Goal: Task Accomplishment & Management: Manage account settings

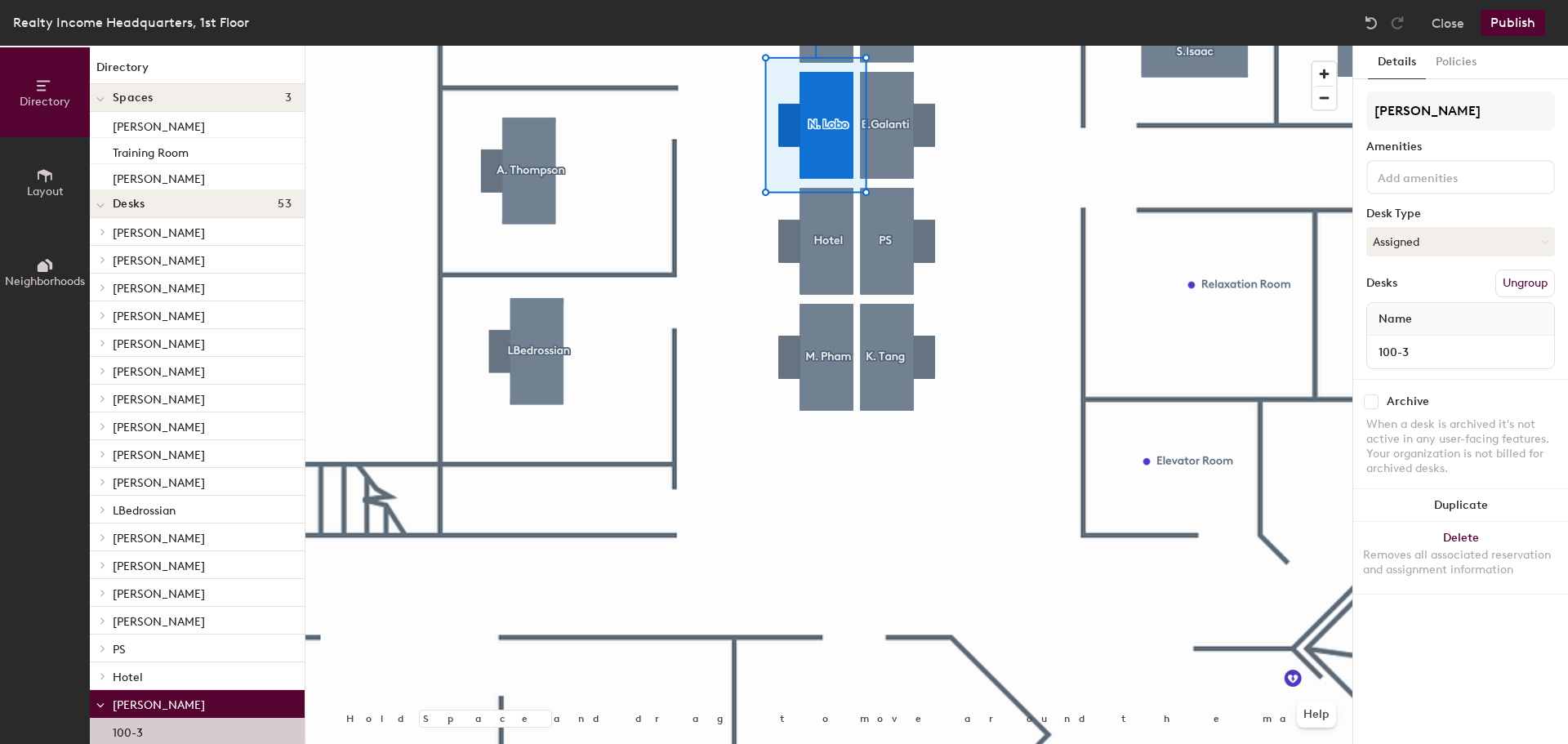
click at [117, 695] on p "[PERSON_NAME]" at bounding box center [202, 704] width 178 height 22
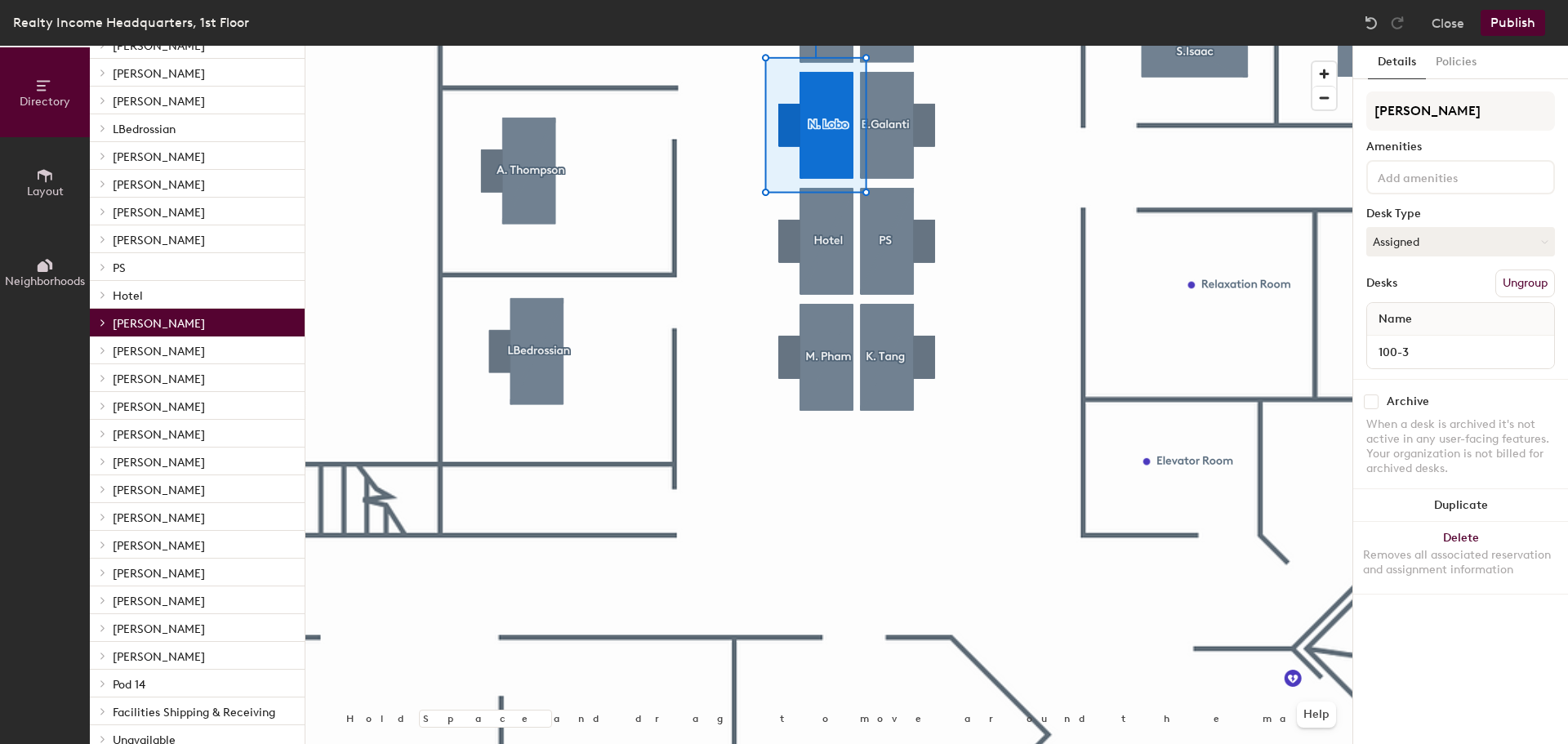
scroll to position [490, 0]
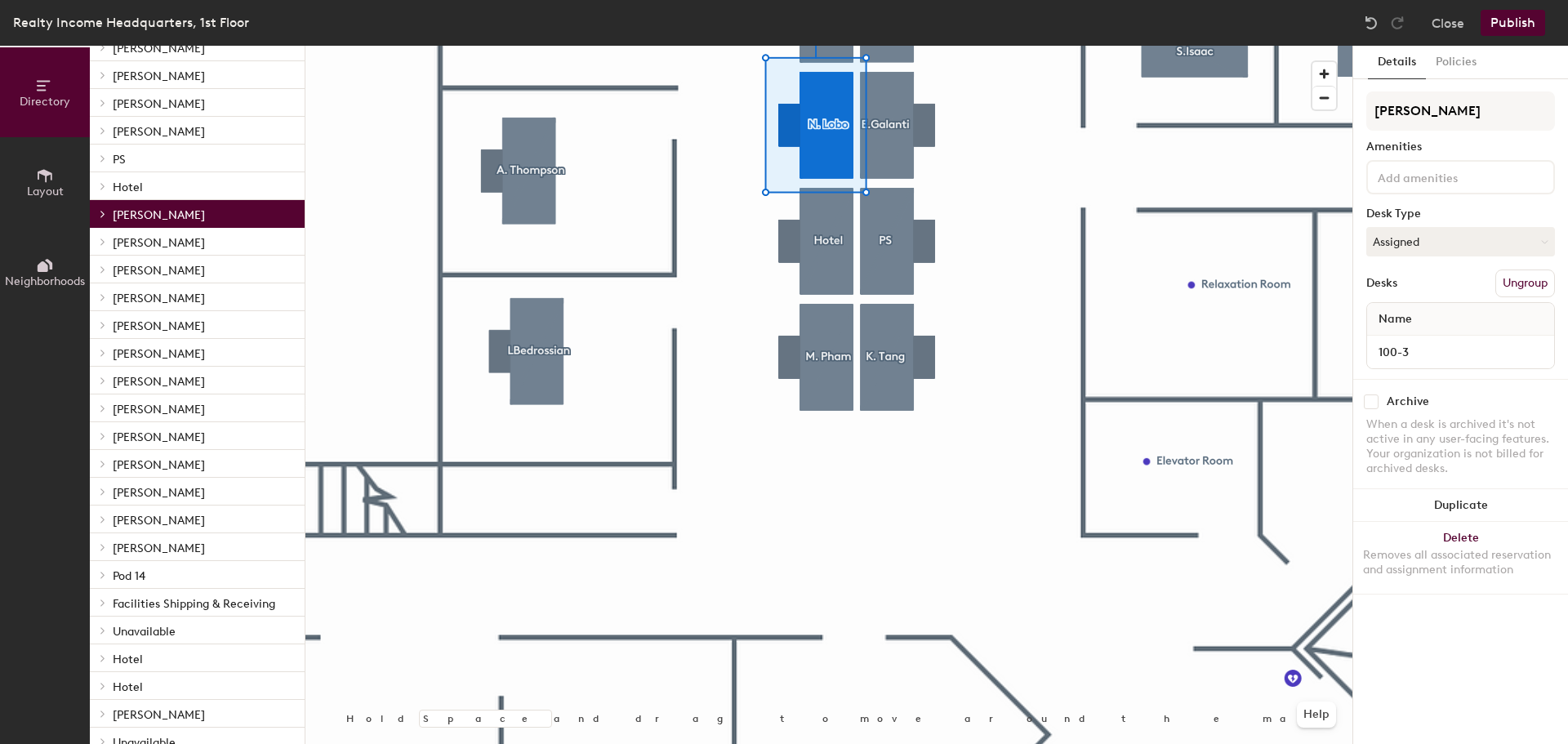
click at [130, 219] on span "[PERSON_NAME]" at bounding box center [159, 215] width 92 height 14
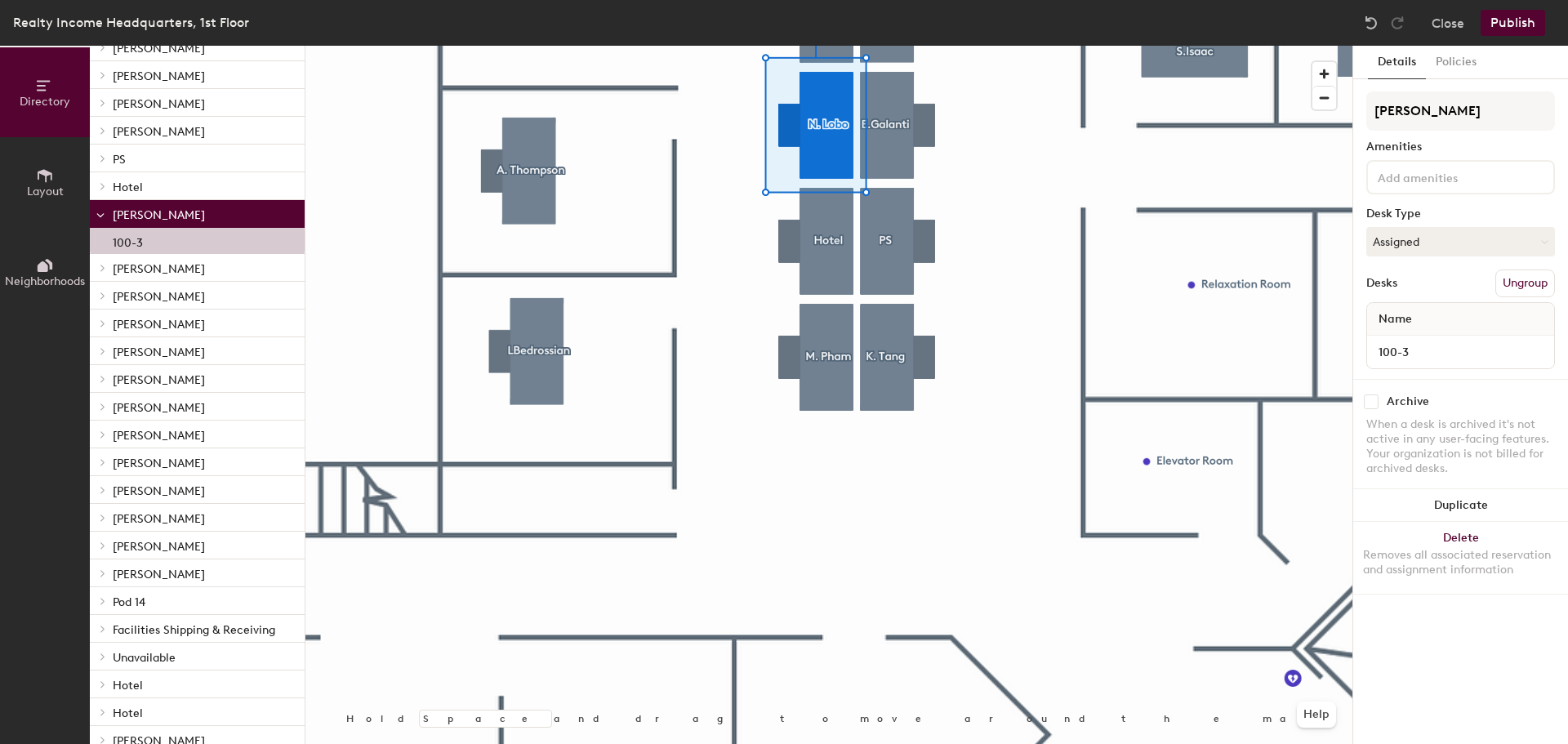
click at [1392, 316] on span "Name" at bounding box center [1395, 320] width 50 height 29
click at [1428, 113] on input "[PERSON_NAME]" at bounding box center [1460, 111] width 188 height 39
drag, startPoint x: 1444, startPoint y: 111, endPoint x: 1362, endPoint y: 109, distance: 82.0
click at [1362, 109] on div "Details Policies [PERSON_NAME] Amenities Desk Type Assigned Desks Ungroup Name …" at bounding box center [1459, 395] width 215 height 698
type input "w"
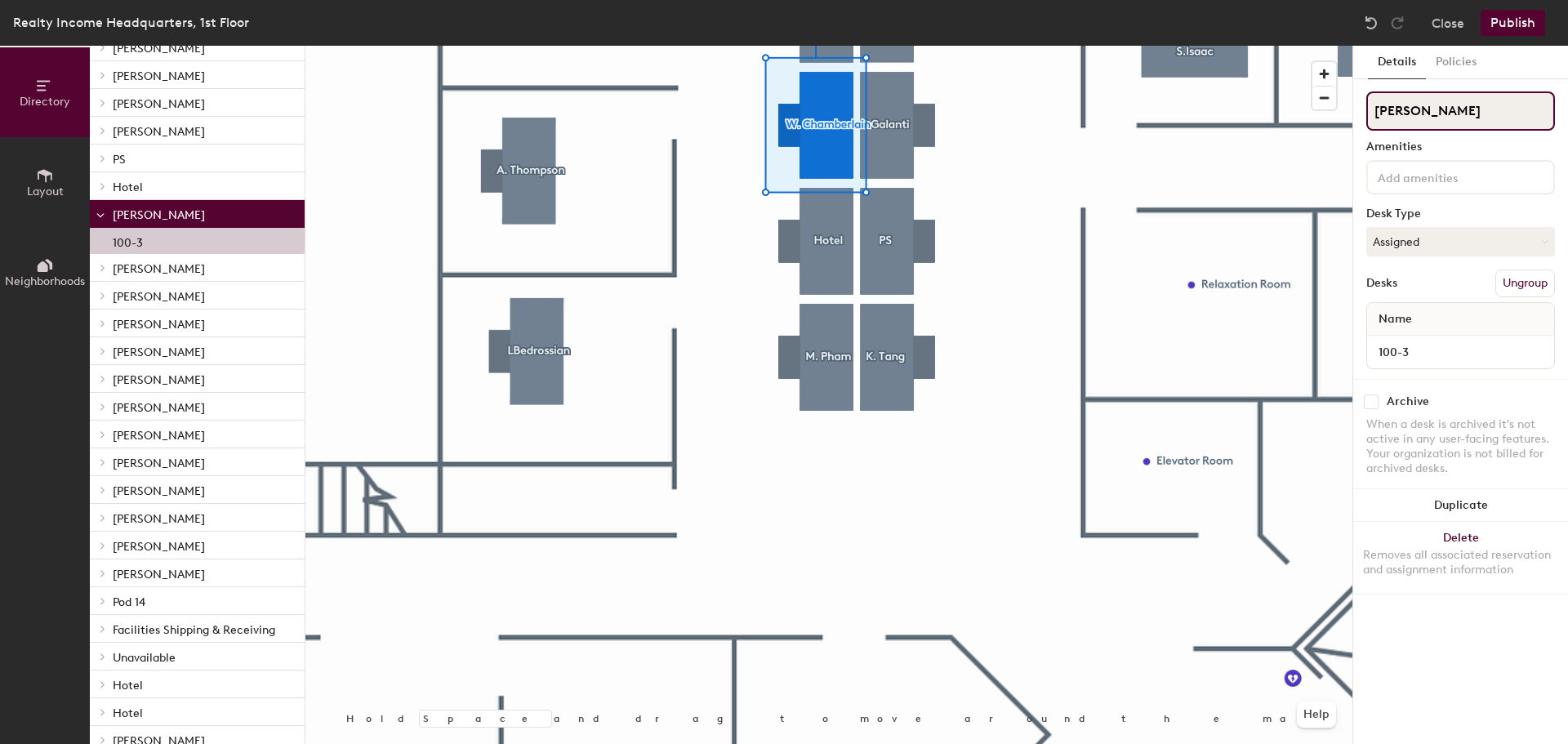
type input "[PERSON_NAME]"
click at [803, 46] on div at bounding box center [829, 46] width 1047 height 0
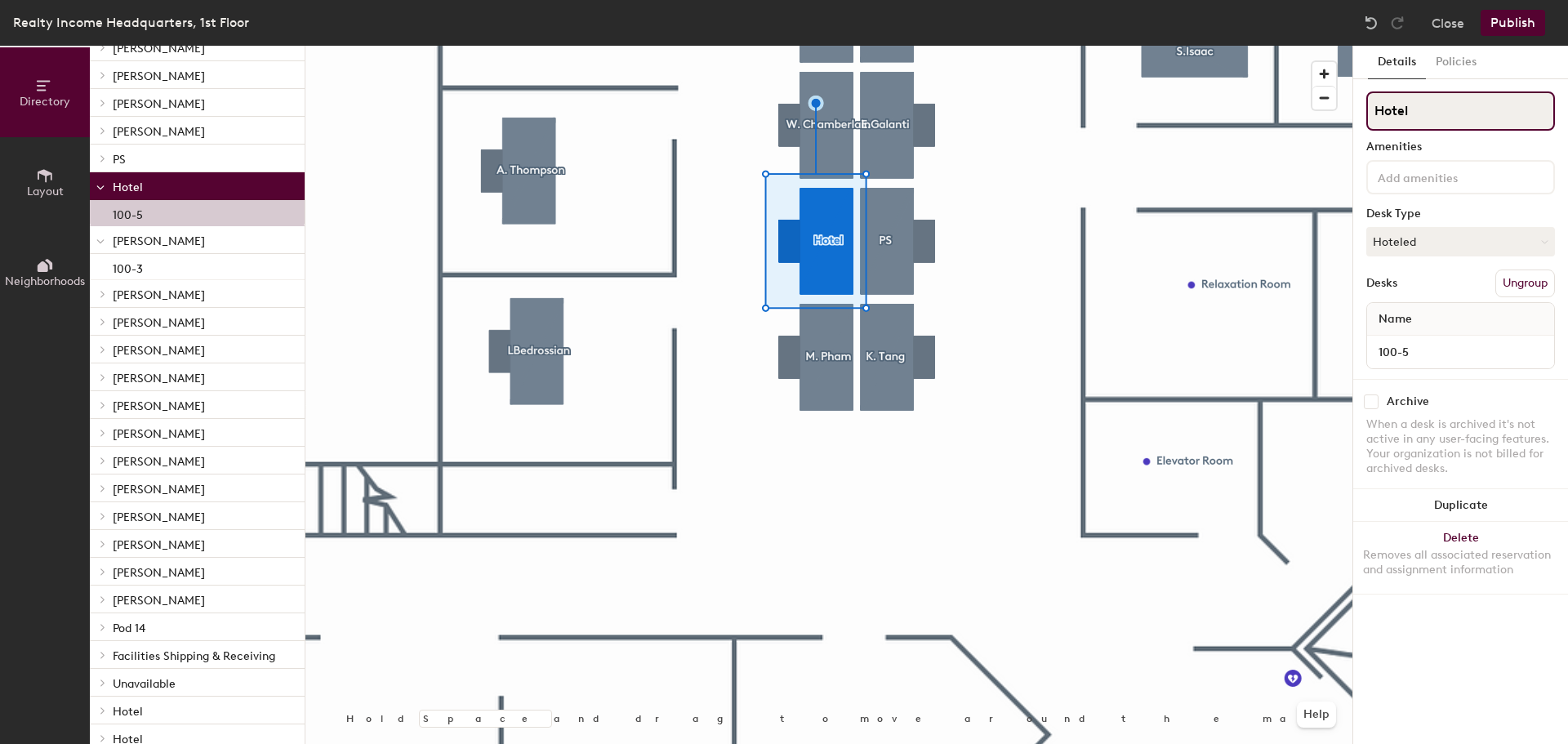
click at [1426, 105] on input "Hotel" at bounding box center [1460, 111] width 188 height 39
drag, startPoint x: 1446, startPoint y: 113, endPoint x: 1366, endPoint y: 115, distance: 80.0
click at [1366, 115] on input "Hotel" at bounding box center [1460, 111] width 188 height 39
type input "[PERSON_NAME]"
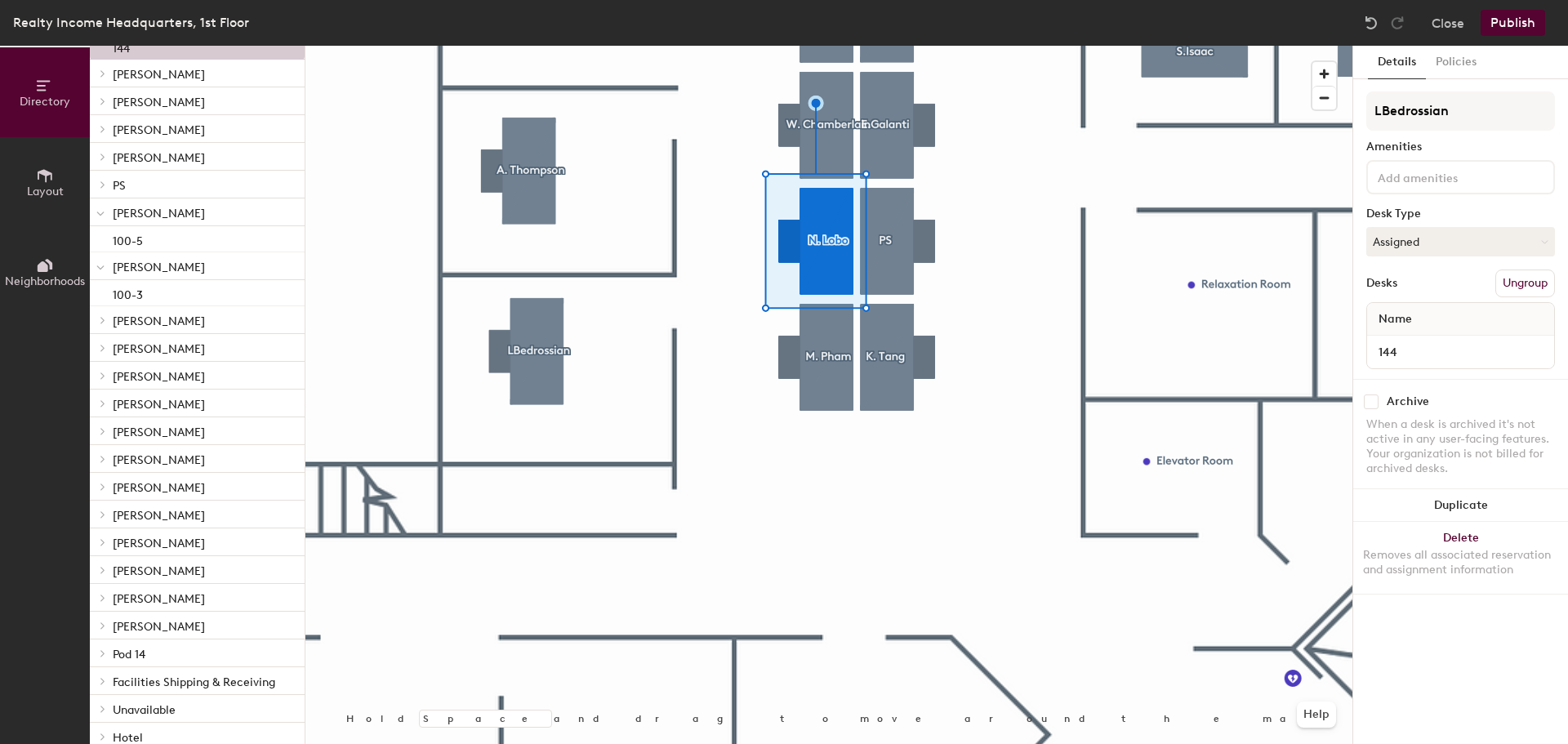
scroll to position [517, 0]
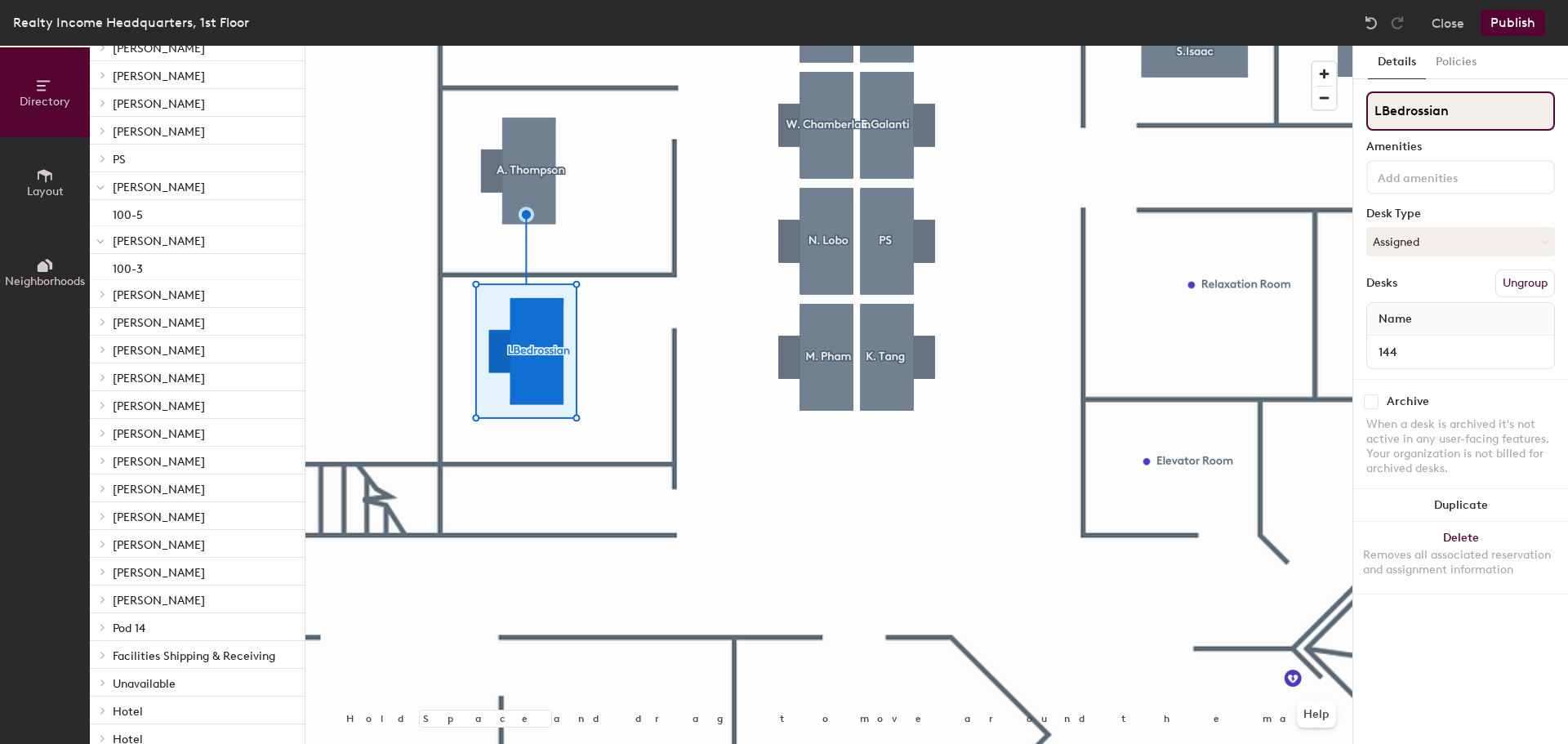
click at [1382, 116] on input "LBedrossian" at bounding box center [1460, 111] width 188 height 39
type input "[PERSON_NAME]"
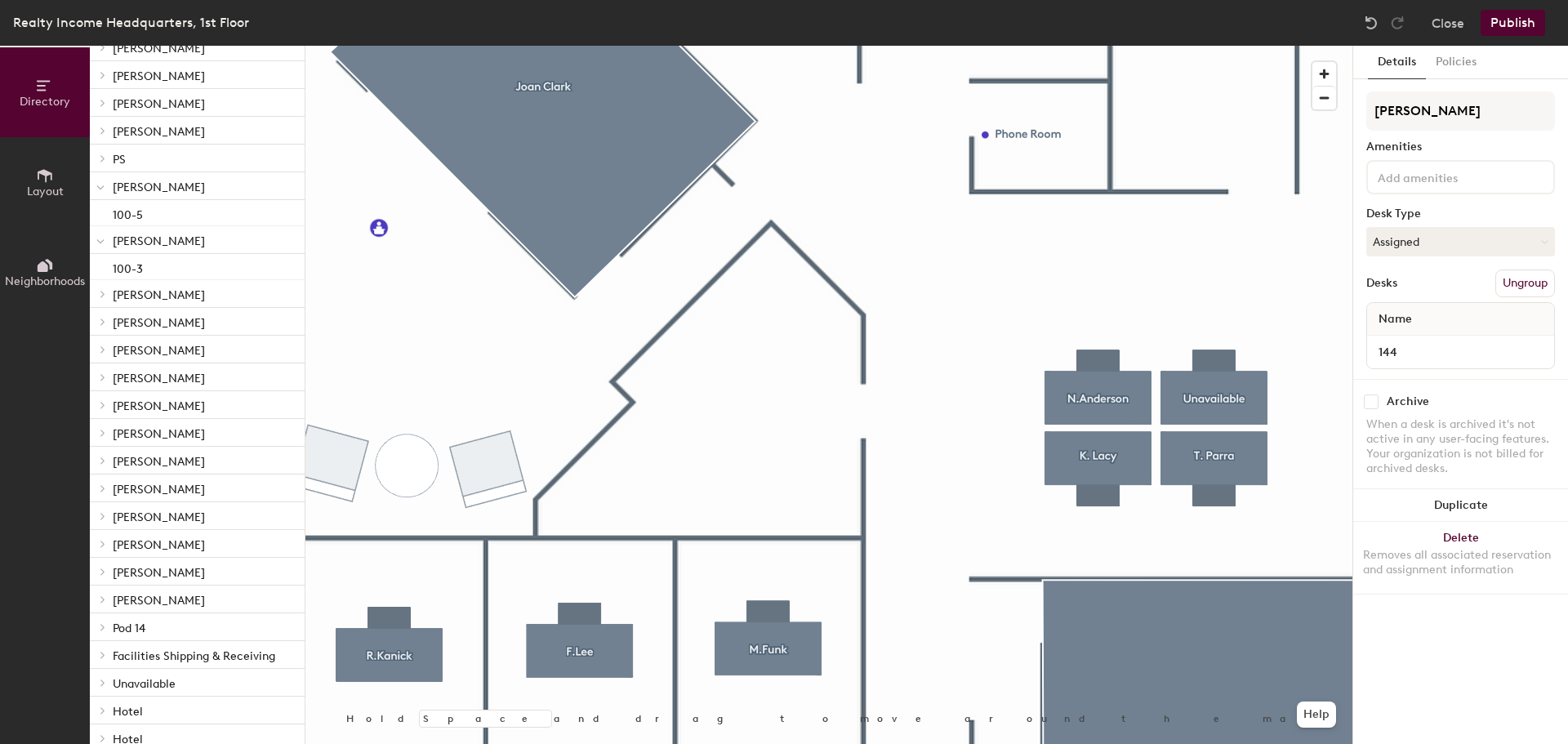
click at [1170, 743] on html "Skip navigation Schedule Office People Manage BD Realty Income Headquarters, 1s…" at bounding box center [784, 372] width 1568 height 744
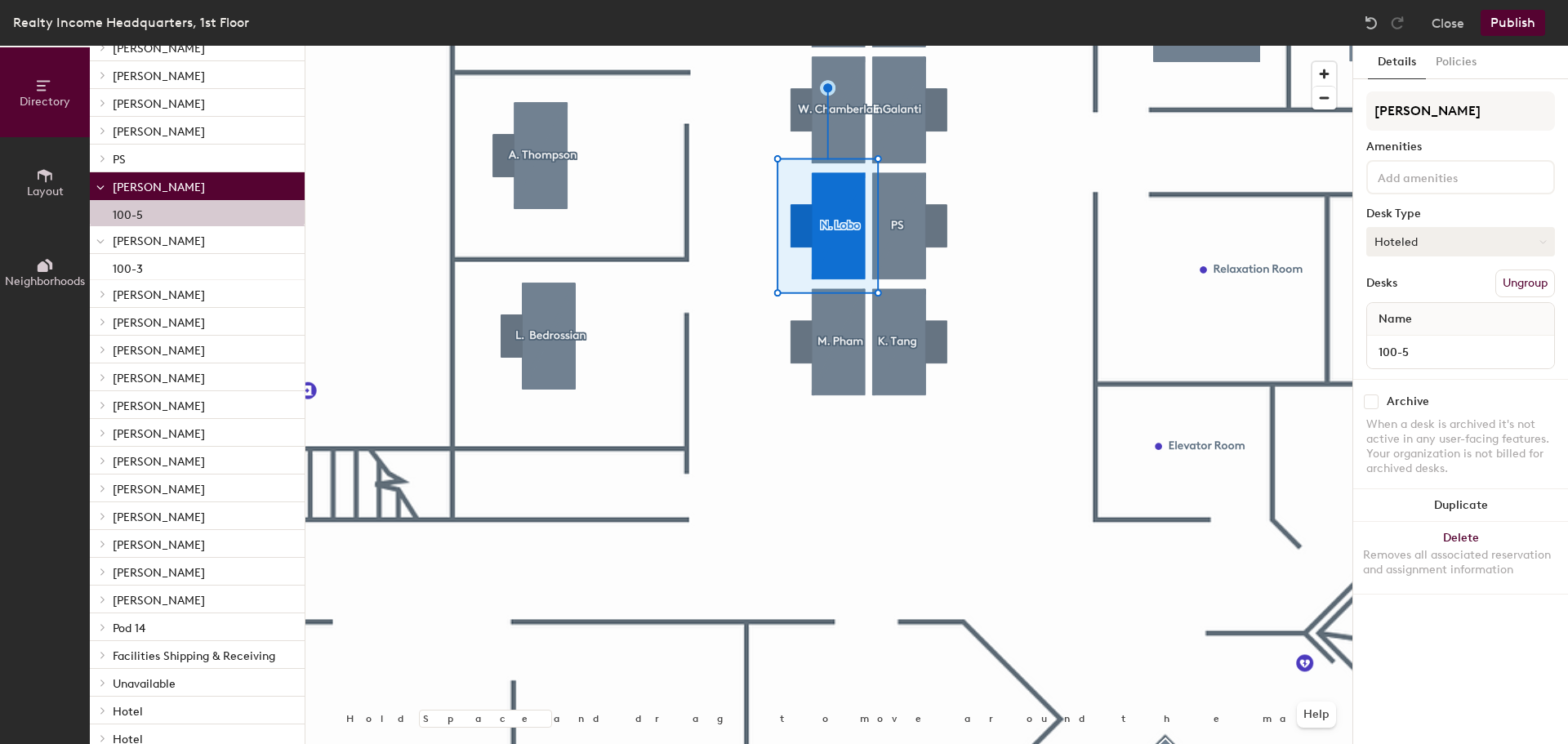
click at [1456, 247] on button "Hoteled" at bounding box center [1460, 242] width 188 height 29
click at [1427, 294] on div "Assigned" at bounding box center [1448, 292] width 164 height 25
click at [1521, 17] on button "Publish" at bounding box center [1512, 23] width 65 height 26
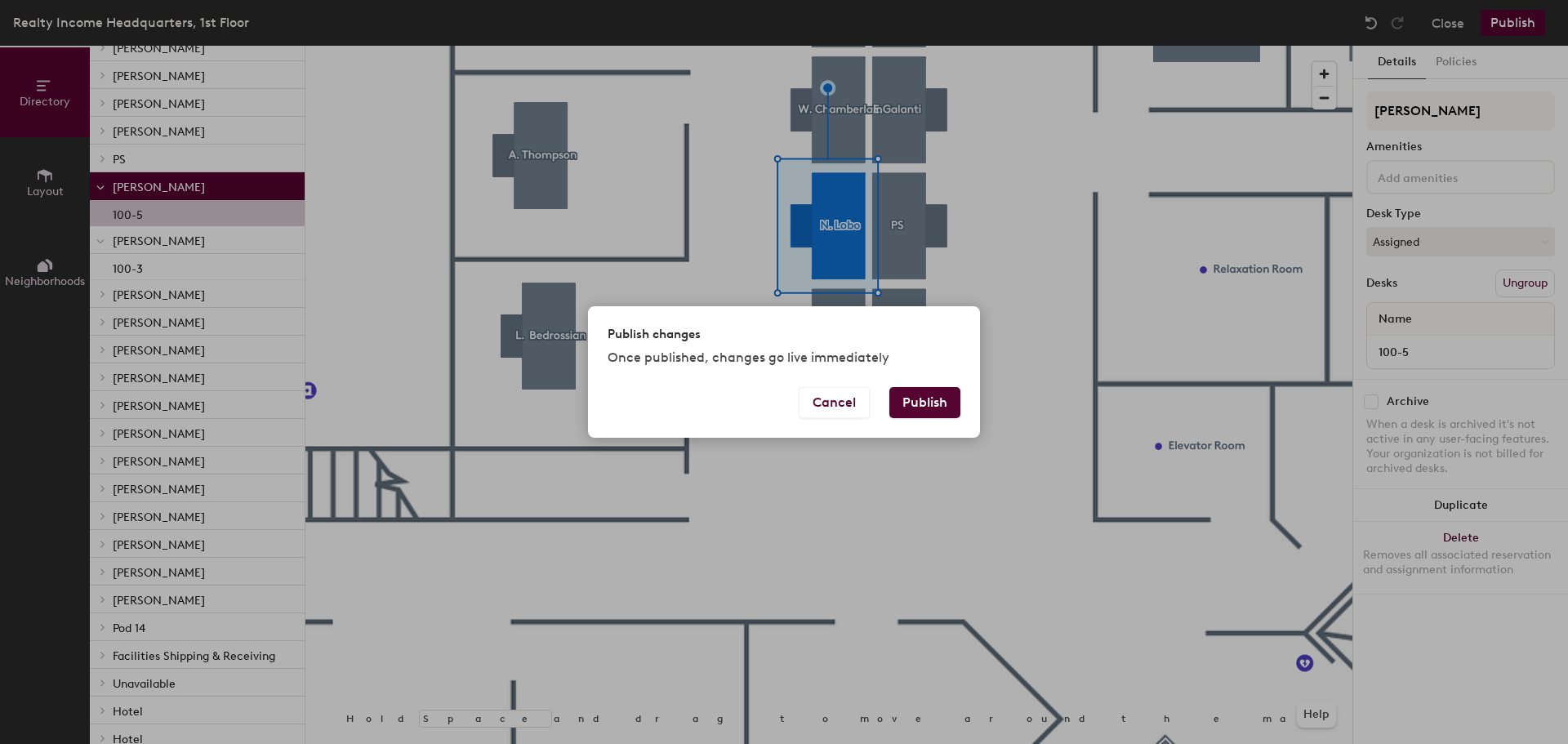
click at [937, 409] on button "Publish" at bounding box center [924, 403] width 71 height 31
